Goal: Answer question/provide support: Share knowledge or assist other users

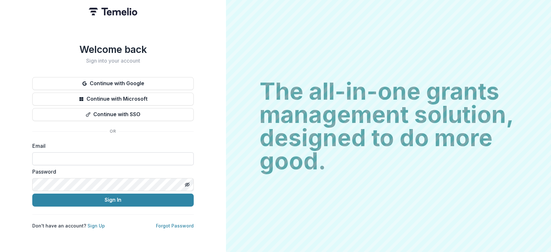
click at [78, 158] on input at bounding box center [112, 158] width 161 height 13
type input "**********"
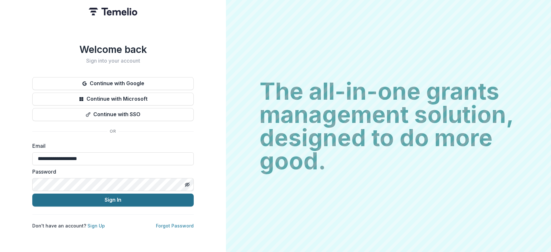
click at [111, 198] on button "Sign In" at bounding box center [112, 200] width 161 height 13
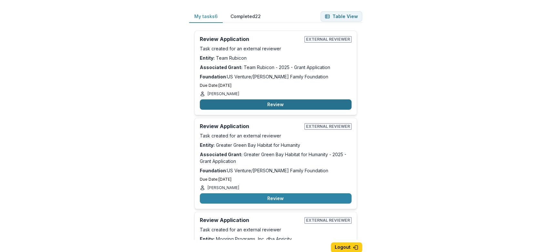
click at [271, 103] on button "Review" at bounding box center [276, 104] width 152 height 10
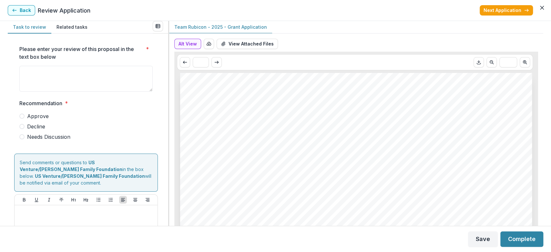
click at [550, 170] on div "Task to review Related tasks Please enter your review of this proposal in the t…" at bounding box center [275, 123] width 551 height 205
drag, startPoint x: 543, startPoint y: 29, endPoint x: 542, endPoint y: 37, distance: 8.4
click at [542, 37] on div "Task to review Related tasks Please enter your review of this proposal in the t…" at bounding box center [275, 123] width 551 height 205
click at [252, 41] on button "View Attached Files" at bounding box center [247, 44] width 61 height 10
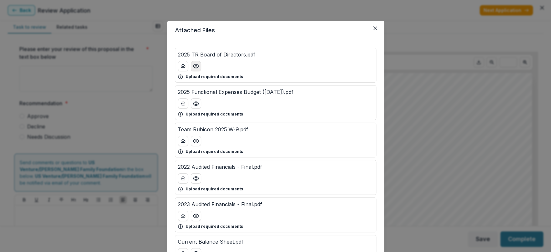
click at [194, 68] on icon "Preview 2025 TR Board of Directors.pdf" at bounding box center [195, 66] width 5 height 4
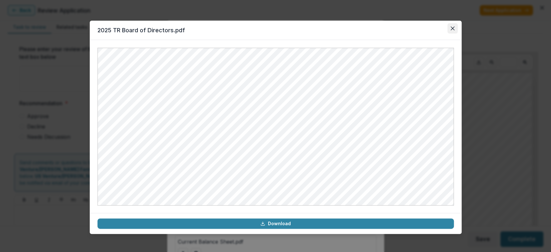
click at [454, 27] on icon "Close" at bounding box center [452, 28] width 4 height 4
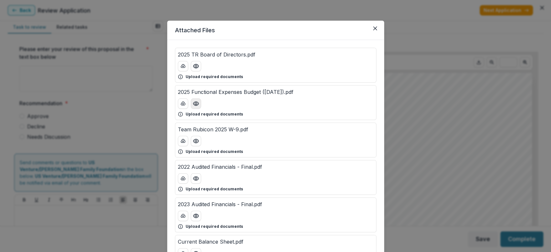
click at [193, 104] on icon "Preview 2025 Functional Expenses Budget (2025.05.20).pdf" at bounding box center [196, 103] width 6 height 6
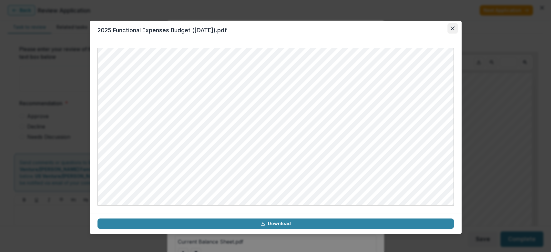
click at [453, 28] on icon "Close" at bounding box center [453, 28] width 4 height 4
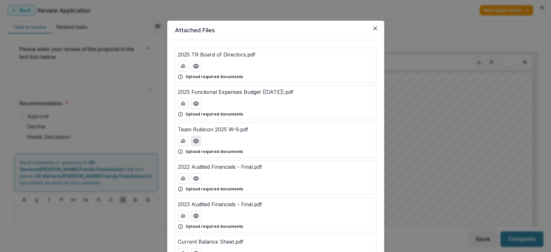
click at [193, 140] on icon "Preview Team Rubicon 2025 W-9.pdf" at bounding box center [196, 141] width 6 height 6
click at [191, 140] on div "Loading..." at bounding box center [275, 127] width 356 height 158
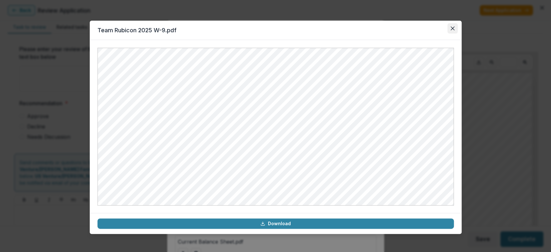
click at [452, 26] on icon "Close" at bounding box center [453, 28] width 4 height 4
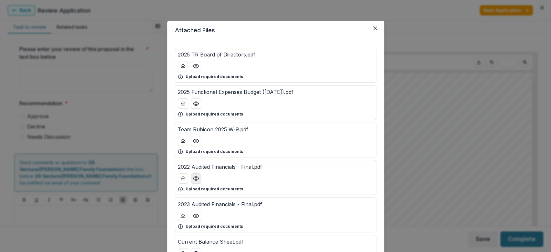
click at [194, 180] on icon "Preview 2022 Audited Financials - Final.pdf" at bounding box center [195, 179] width 5 height 4
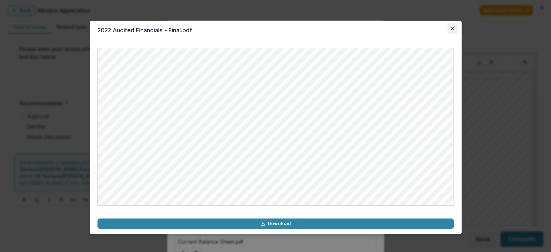
click at [451, 28] on icon "Close" at bounding box center [453, 28] width 4 height 4
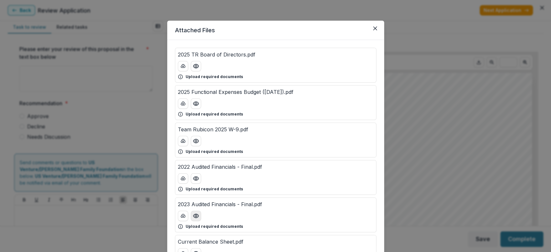
click at [195, 215] on circle "Preview 2023 Audited Financials - Final.pdf" at bounding box center [196, 216] width 2 height 2
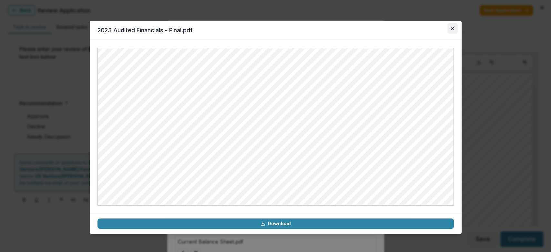
click at [453, 28] on icon "Close" at bounding box center [452, 28] width 4 height 4
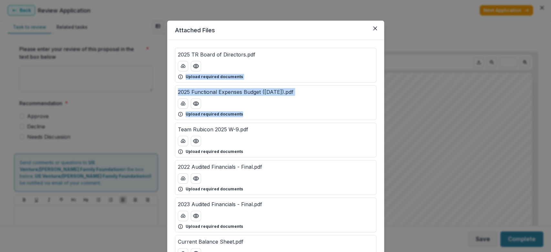
drag, startPoint x: 549, startPoint y: 70, endPoint x: 550, endPoint y: 117, distance: 47.5
click at [550, 117] on div "Attached Files 2025 TR Board of Directors.pdf Upload required documents 2025 Fu…" at bounding box center [275, 126] width 551 height 252
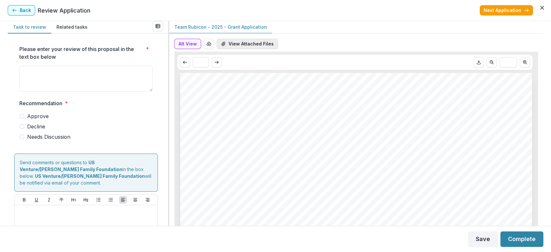
click at [243, 43] on button "View Attached Files" at bounding box center [247, 44] width 61 height 10
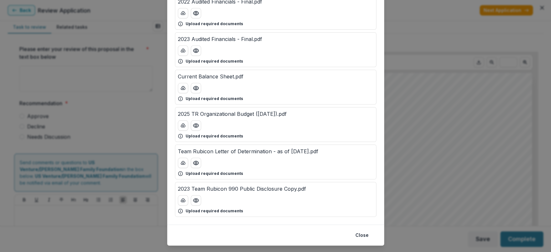
scroll to position [168, 0]
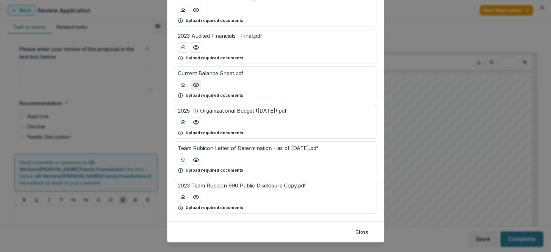
click at [195, 85] on icon "Preview Current Balance Sheet.pdf" at bounding box center [196, 85] width 6 height 6
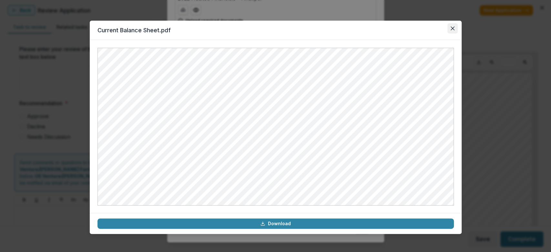
click at [453, 31] on button "Close" at bounding box center [452, 28] width 10 height 10
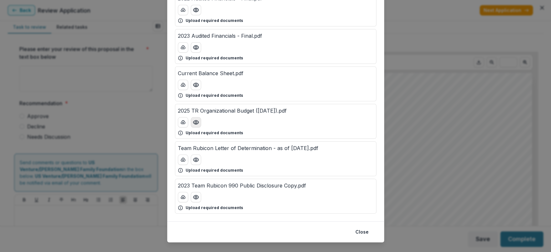
click at [195, 122] on circle "Preview 2025 TR Organizational Budget (2025.05.20).pdf" at bounding box center [196, 122] width 2 height 2
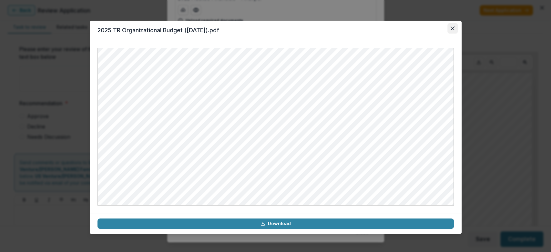
click at [453, 28] on icon "Close" at bounding box center [453, 28] width 4 height 4
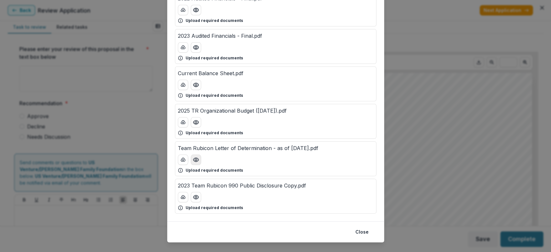
click at [195, 160] on icon "Preview Team Rubicon Letter of Determination - as of 09.18.2019.pdf" at bounding box center [196, 160] width 6 height 6
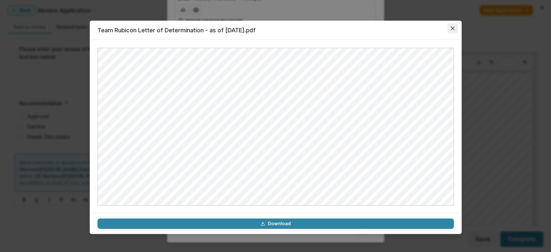
click at [452, 28] on icon "Close" at bounding box center [453, 28] width 4 height 4
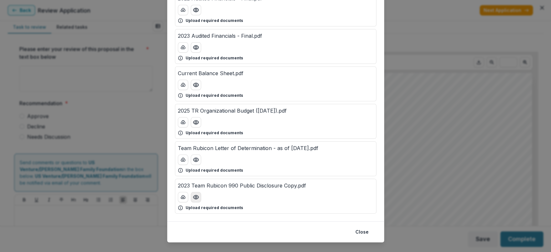
click at [196, 197] on icon "Preview 2023 Team Rubicon 990 Public Disclosure Copy.pdf" at bounding box center [196, 197] width 6 height 6
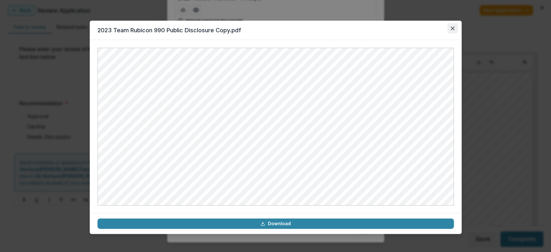
click at [453, 28] on icon "Close" at bounding box center [453, 28] width 4 height 4
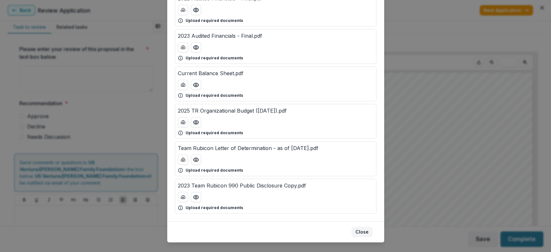
click at [359, 233] on button "Close" at bounding box center [362, 232] width 21 height 10
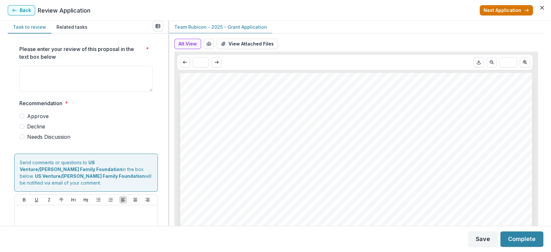
click at [501, 11] on button "Next Application" at bounding box center [506, 10] width 53 height 10
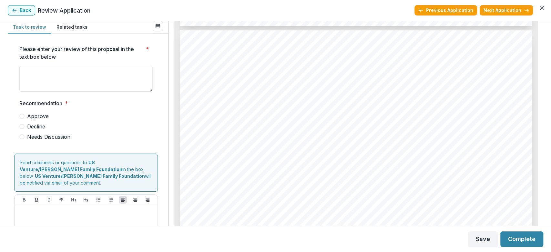
scroll to position [3078, 0]
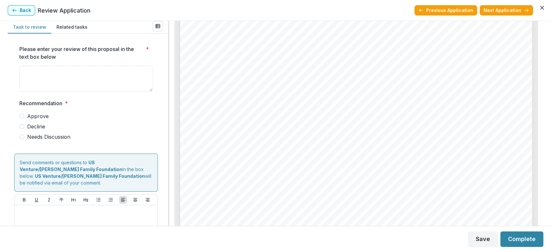
click at [543, 209] on div "Task to review Related tasks Please enter your review of this proposal in the t…" at bounding box center [275, 123] width 551 height 205
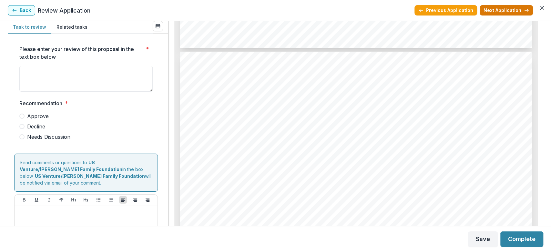
click at [513, 10] on button "Next Application" at bounding box center [506, 10] width 53 height 10
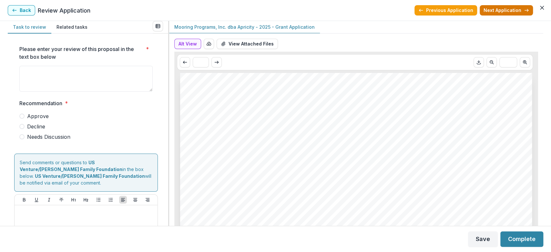
click at [509, 10] on button "Next Application" at bounding box center [506, 10] width 53 height 10
drag, startPoint x: 543, startPoint y: 25, endPoint x: 545, endPoint y: 38, distance: 13.1
click at [545, 38] on div "Task to review Related tasks Please enter your review of this proposal in the t…" at bounding box center [275, 123] width 551 height 205
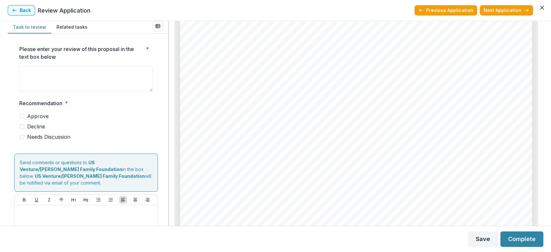
scroll to position [441, 0]
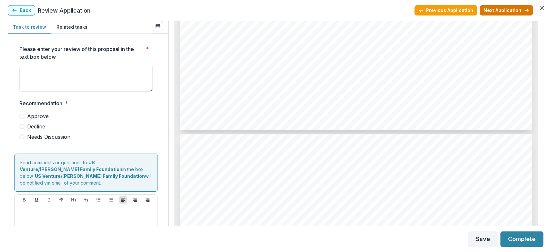
click at [510, 13] on button "Next Application" at bounding box center [506, 10] width 53 height 10
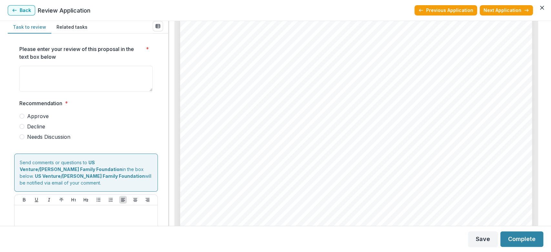
scroll to position [2281, 0]
drag, startPoint x: 543, startPoint y: 157, endPoint x: 542, endPoint y: 149, distance: 8.4
click at [542, 143] on div "Task to review Related tasks Please enter your review of this proposal in the t…" at bounding box center [275, 123] width 551 height 205
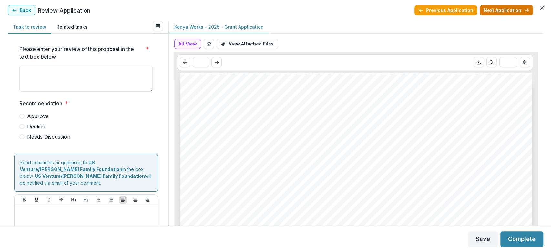
click at [502, 12] on button "Next Application" at bounding box center [506, 10] width 53 height 10
